Goal: Navigation & Orientation: Find specific page/section

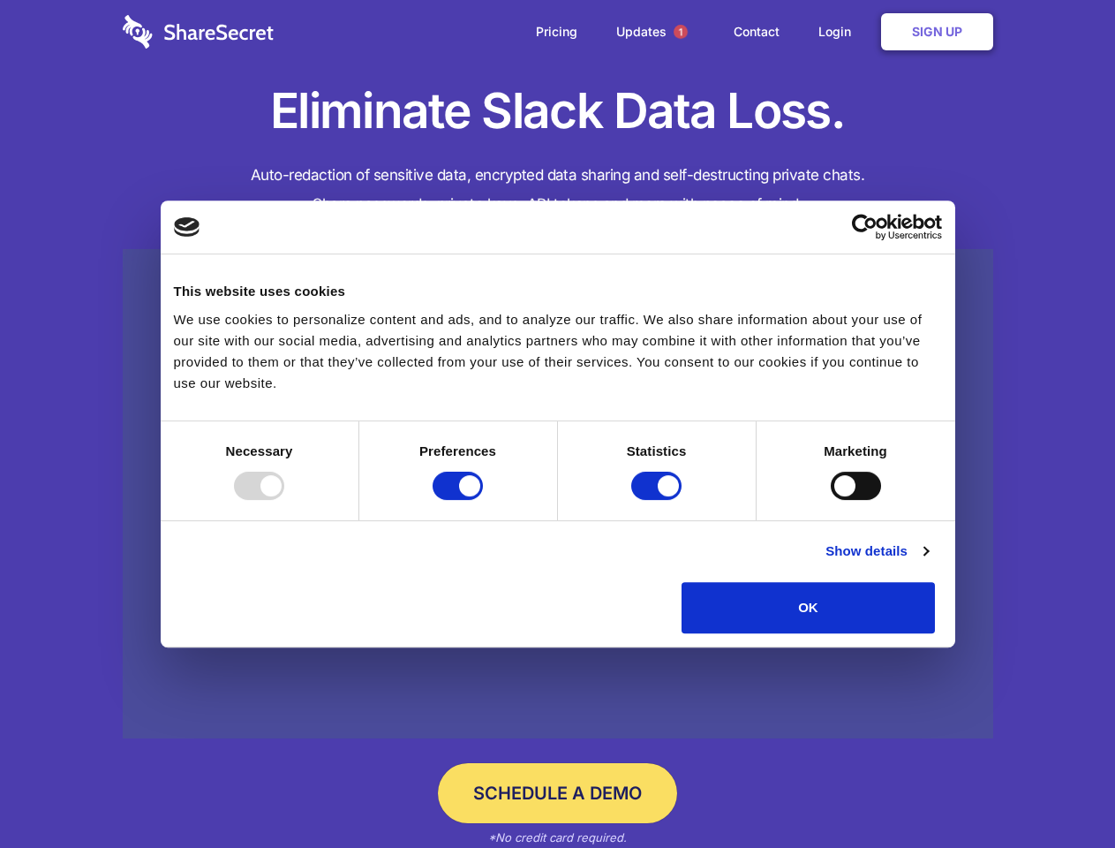
click at [284, 500] on div at bounding box center [259, 486] width 50 height 28
click at [483, 500] on input "Preferences" at bounding box center [458, 486] width 50 height 28
checkbox input "false"
click at [659, 500] on input "Statistics" at bounding box center [656, 486] width 50 height 28
checkbox input "false"
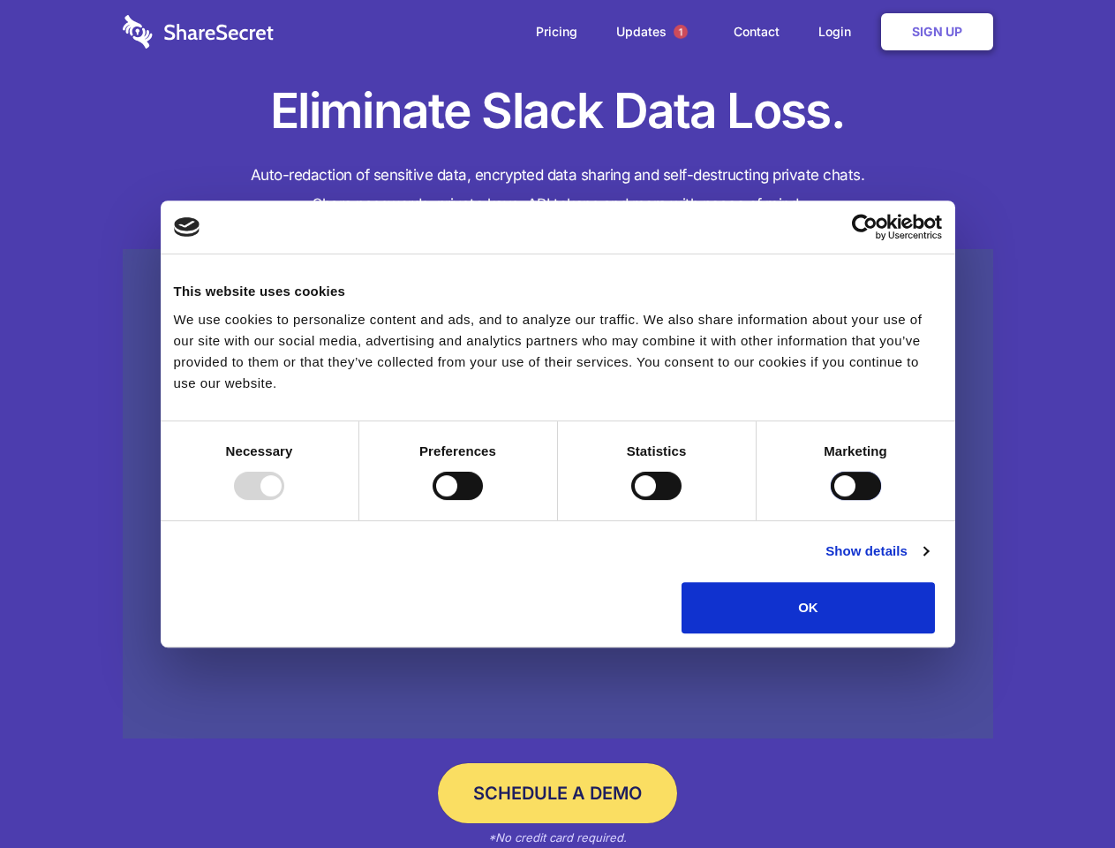
click at [831, 500] on input "Marketing" at bounding box center [856, 486] width 50 height 28
checkbox input "true"
click at [928, 562] on link "Show details" at bounding box center [877, 550] width 102 height 21
click at [0, 0] on div "Necessary 7 Necessary cookies help make a website usable by enabling basic func…" at bounding box center [0, 0] width 0 height 0
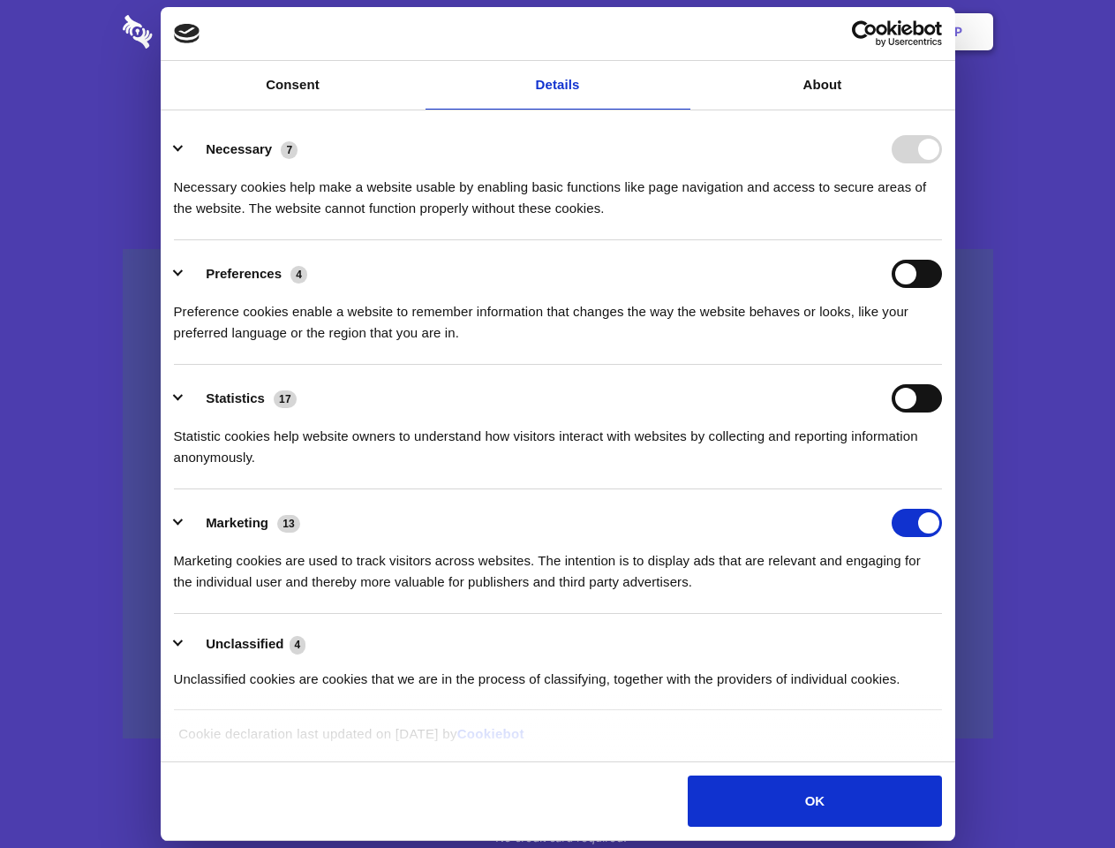
click at [680, 32] on span "1" at bounding box center [681, 32] width 14 height 14
